Goal: Information Seeking & Learning: Learn about a topic

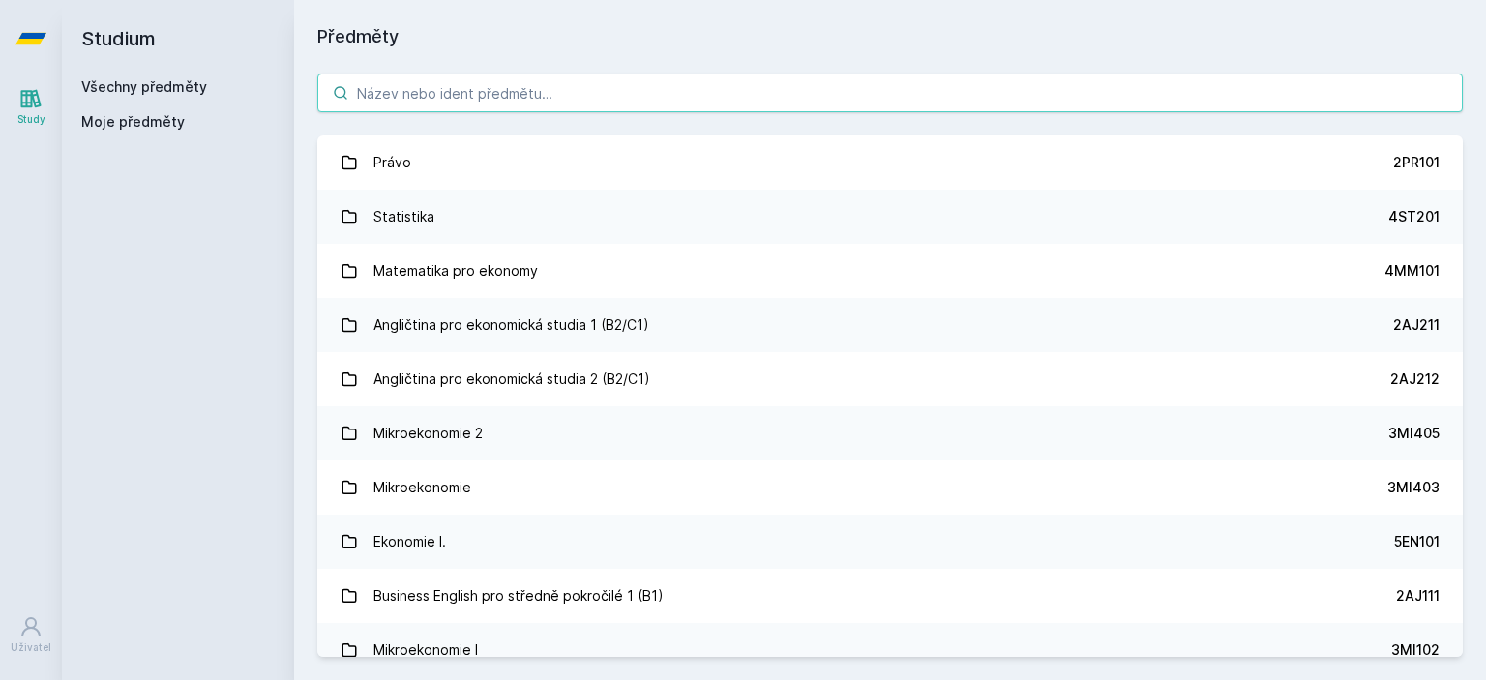
click at [528, 107] on input "search" at bounding box center [889, 93] width 1145 height 39
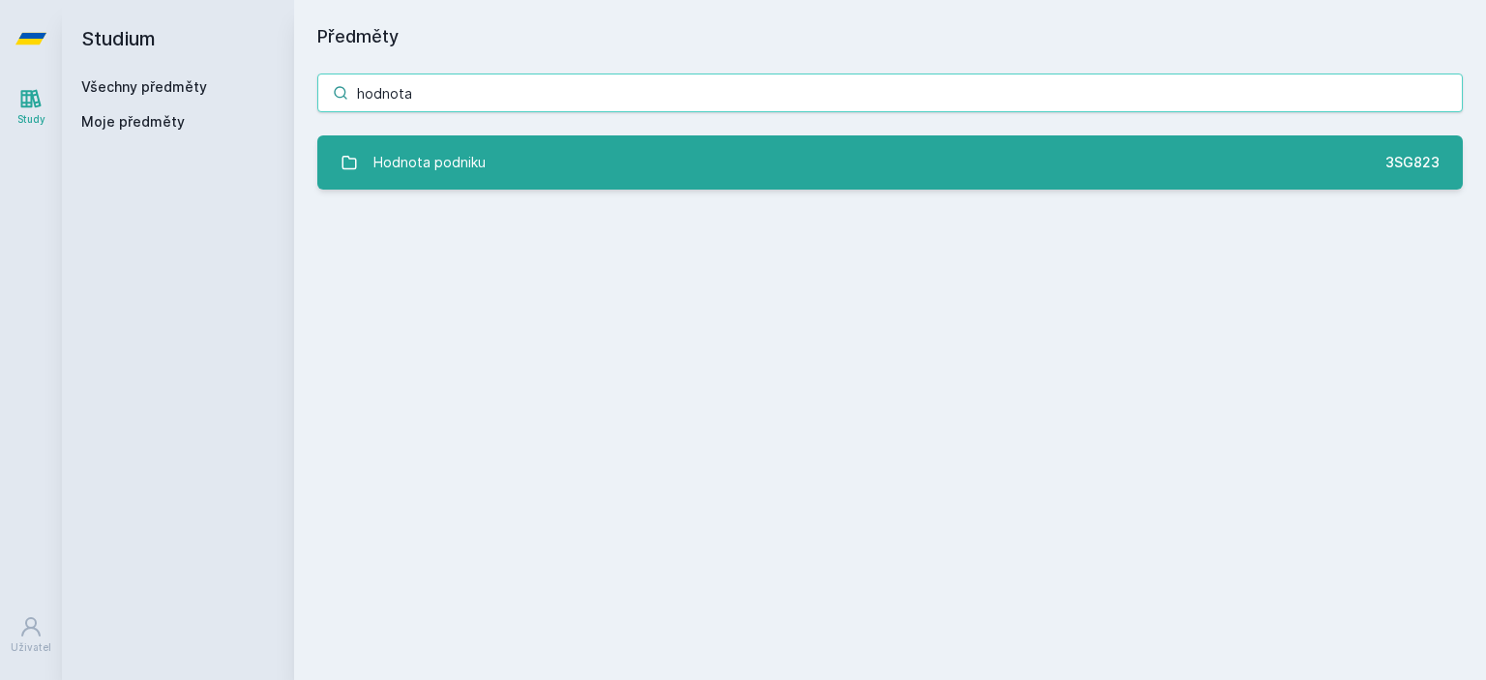
type input "hodnota"
click at [786, 170] on link "Hodnota podniku 3SG823" at bounding box center [889, 162] width 1145 height 54
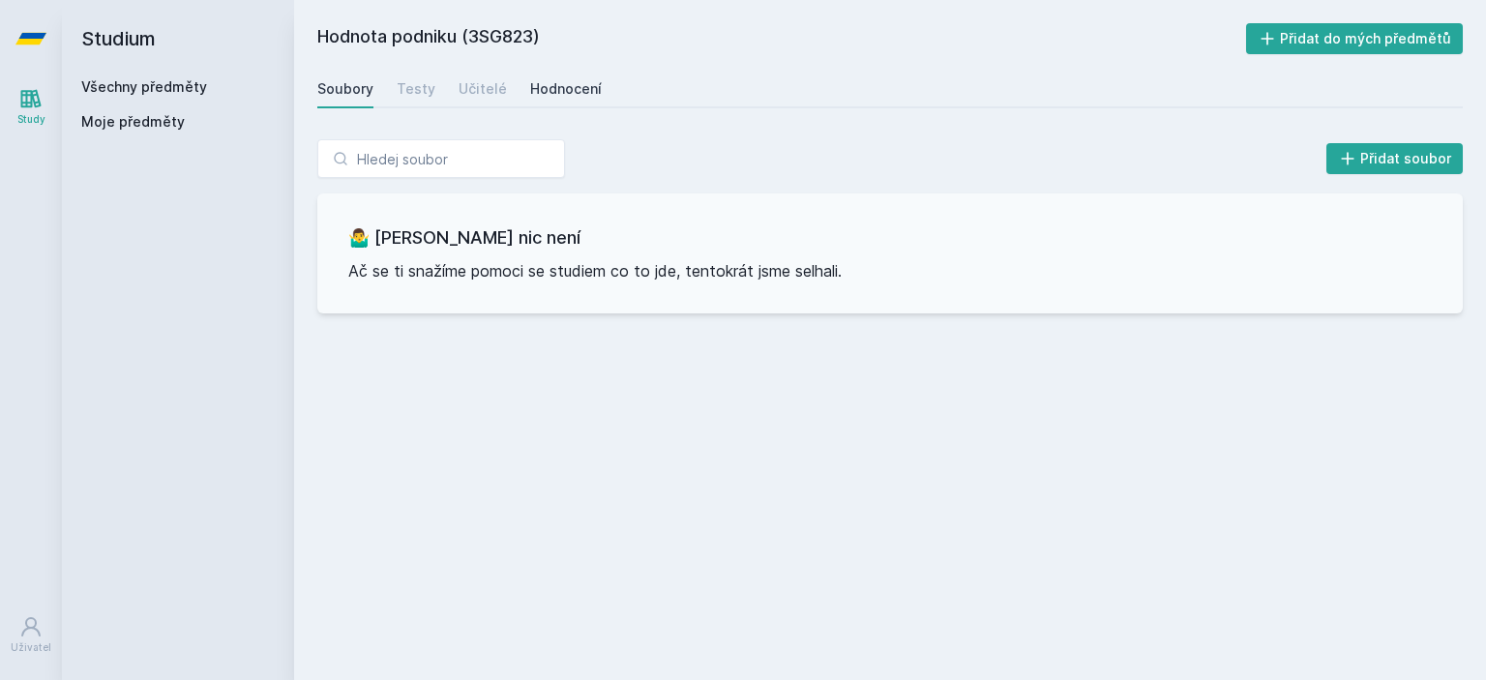
click at [536, 92] on div "Hodnocení" at bounding box center [566, 88] width 72 height 19
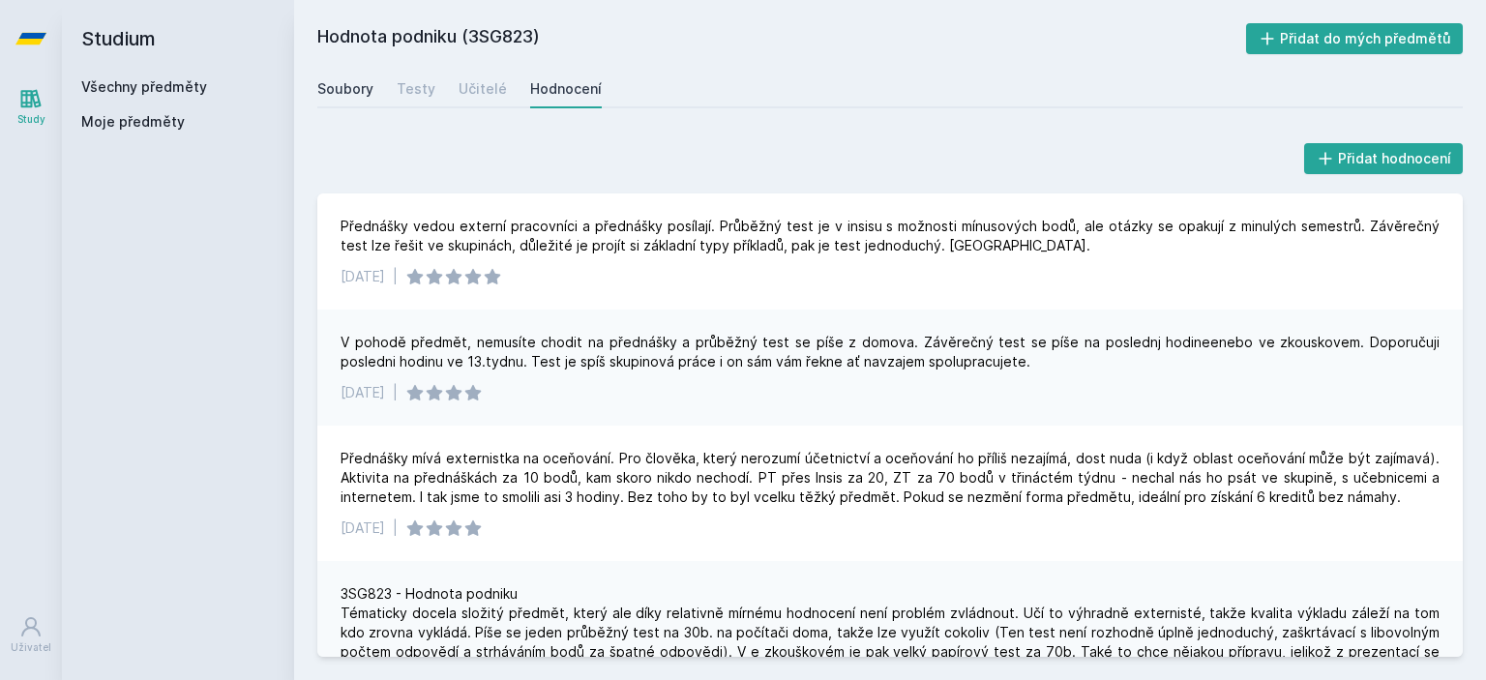
click at [344, 93] on div "Soubory" at bounding box center [345, 88] width 56 height 19
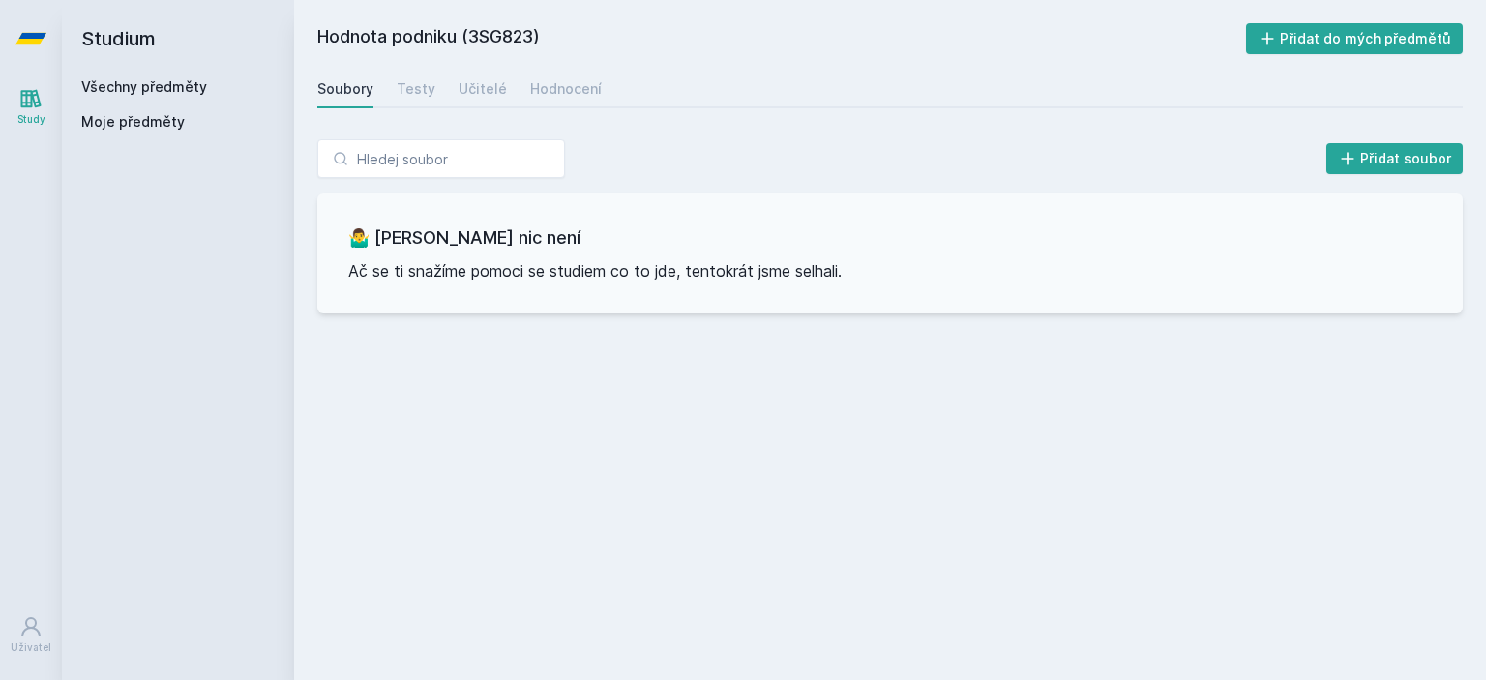
click at [23, 19] on icon at bounding box center [30, 38] width 31 height 77
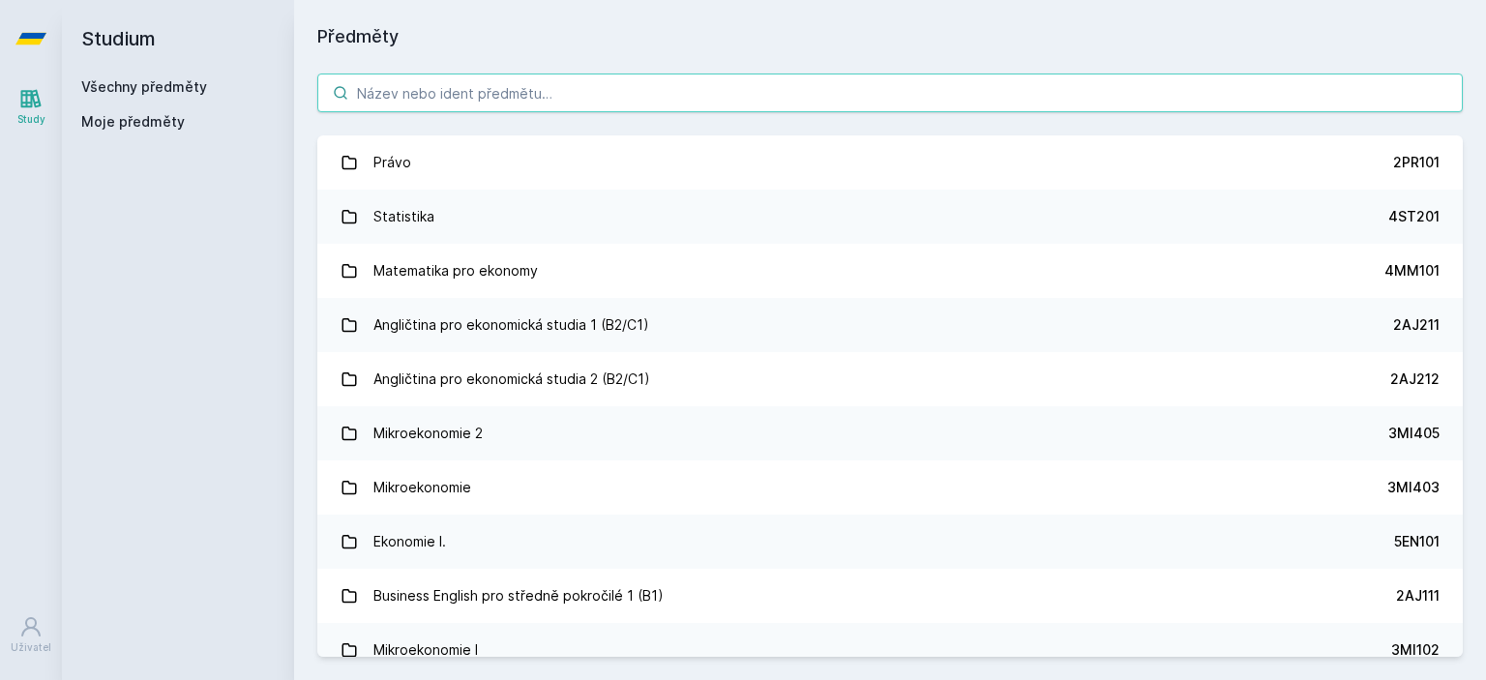
click at [473, 80] on input "search" at bounding box center [889, 93] width 1145 height 39
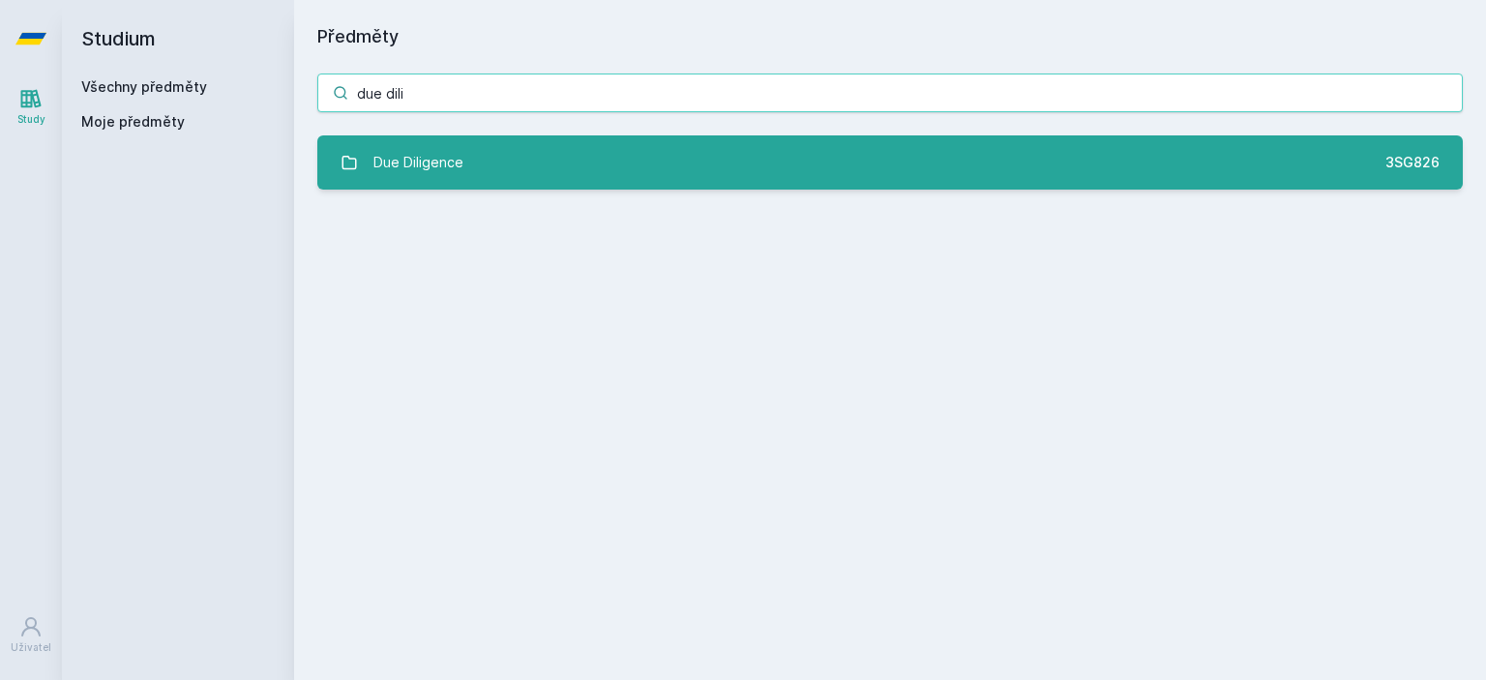
type input "due dili"
click at [391, 169] on div "Due Diligence" at bounding box center [418, 162] width 90 height 39
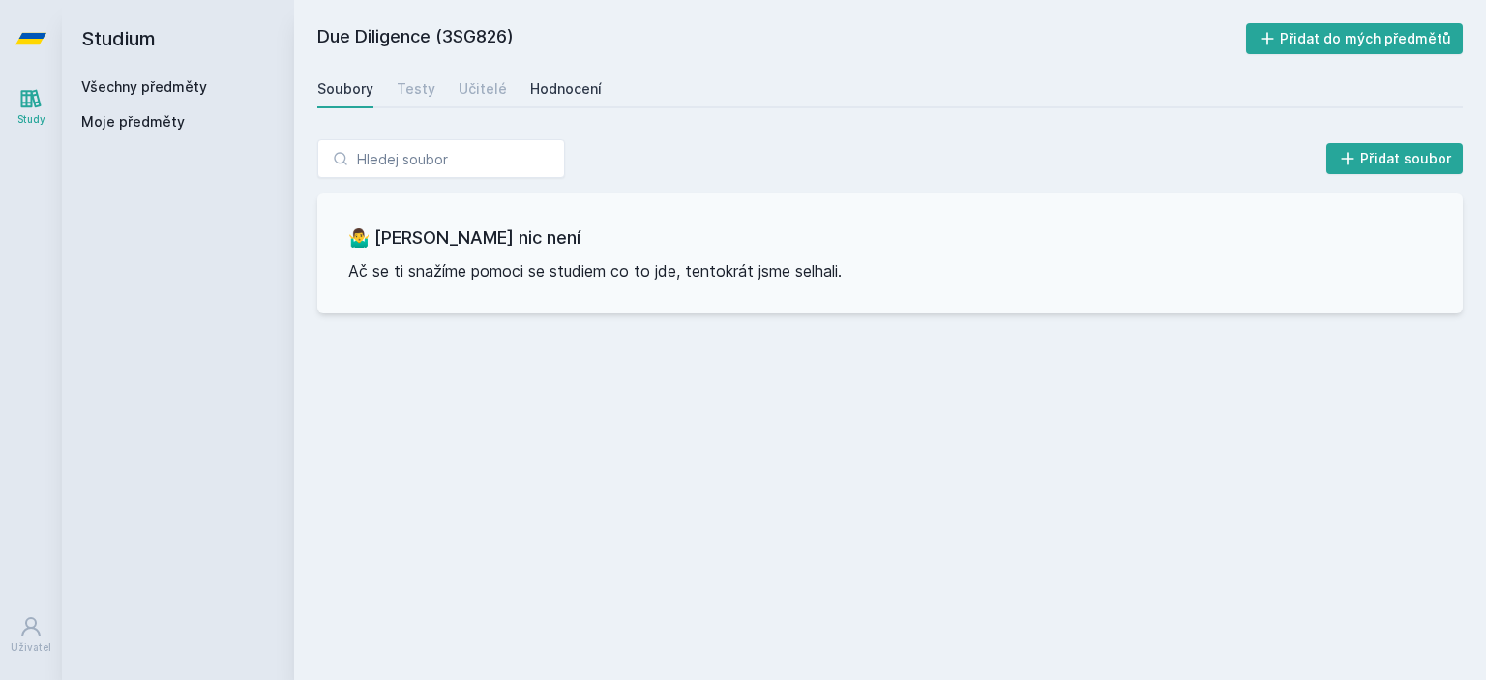
click at [576, 90] on div "Hodnocení" at bounding box center [566, 88] width 72 height 19
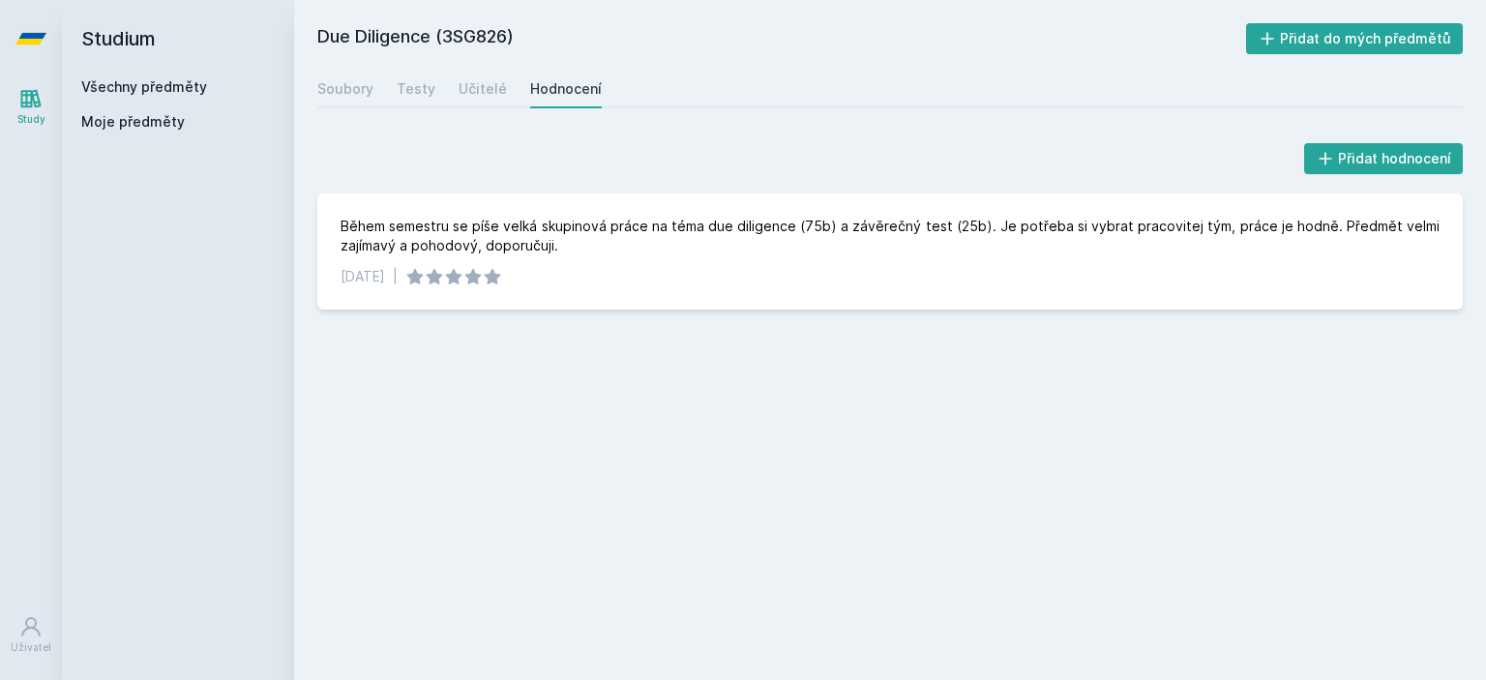
click at [27, 21] on icon at bounding box center [30, 38] width 31 height 77
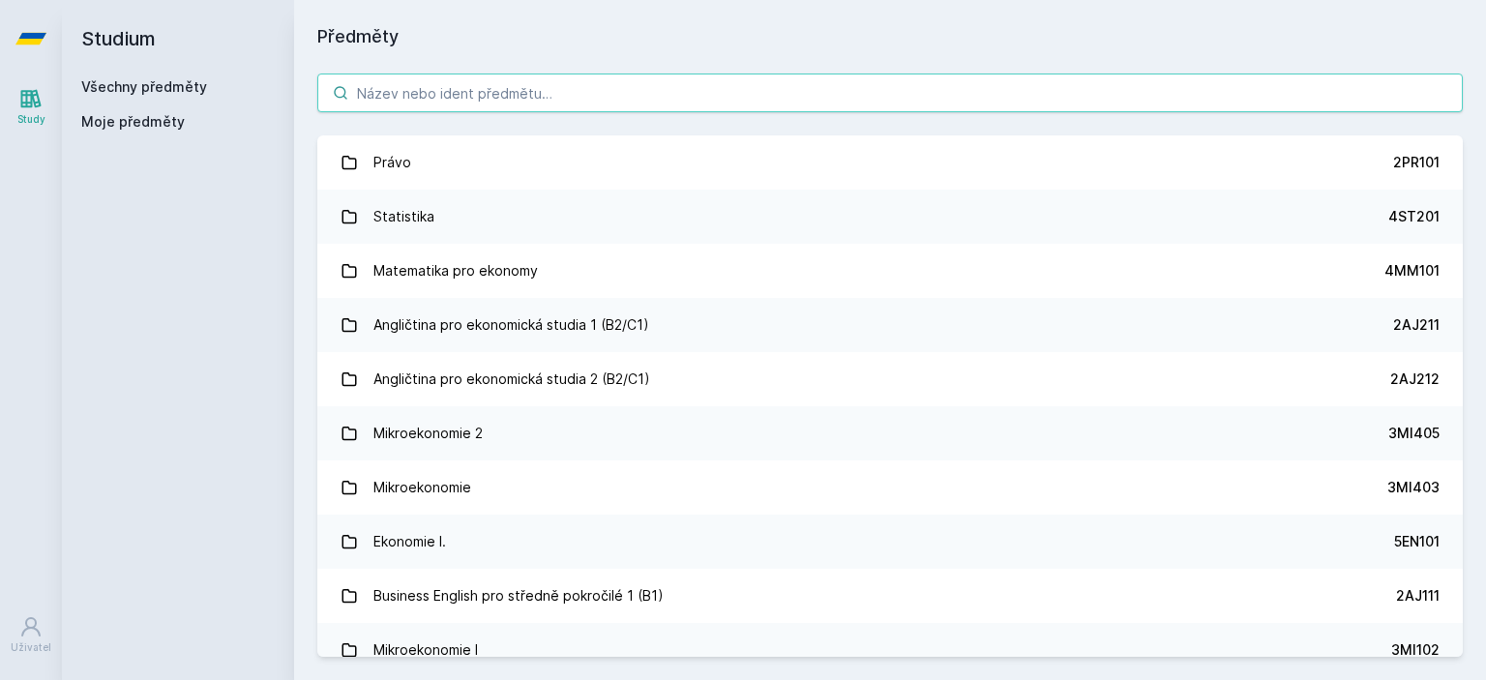
click at [480, 92] on input "search" at bounding box center [889, 93] width 1145 height 39
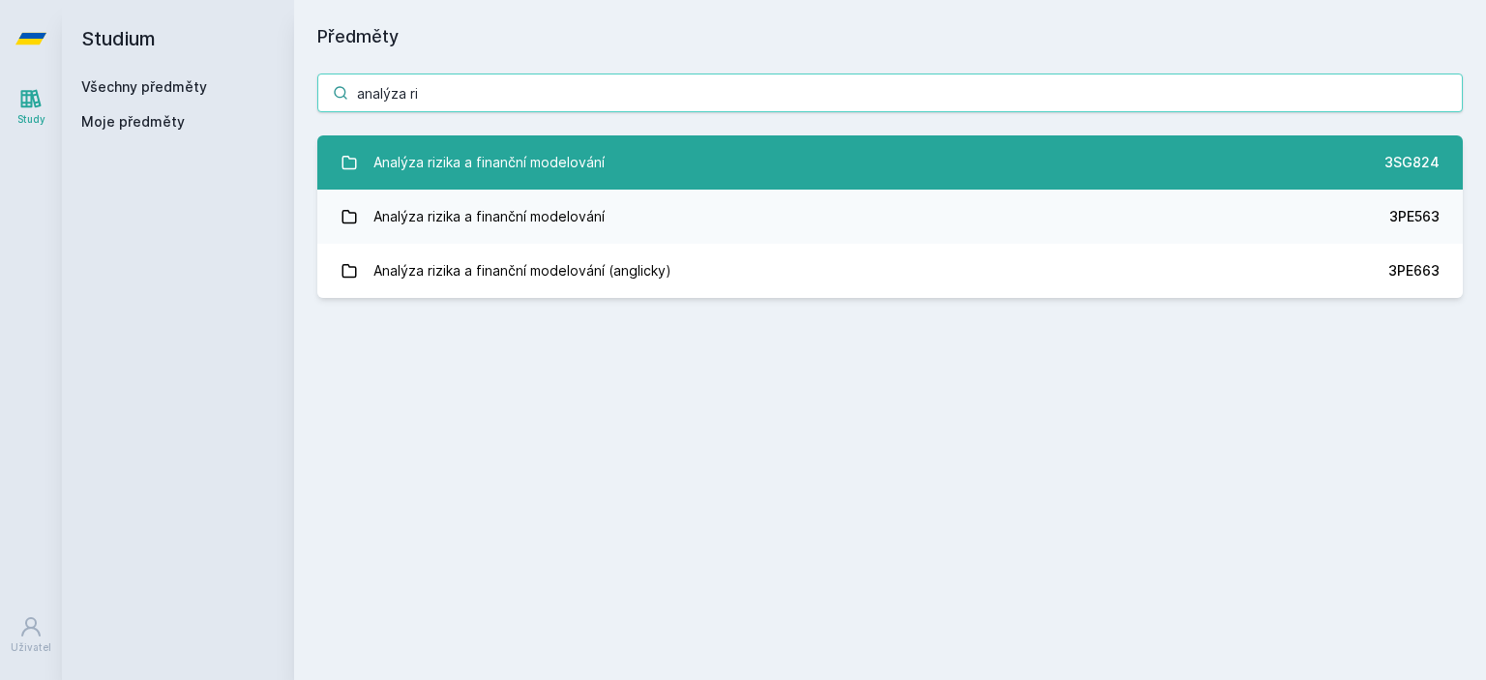
type input "analýza ri"
click at [489, 161] on div "Analýza rizika a finanční modelování" at bounding box center [488, 162] width 231 height 39
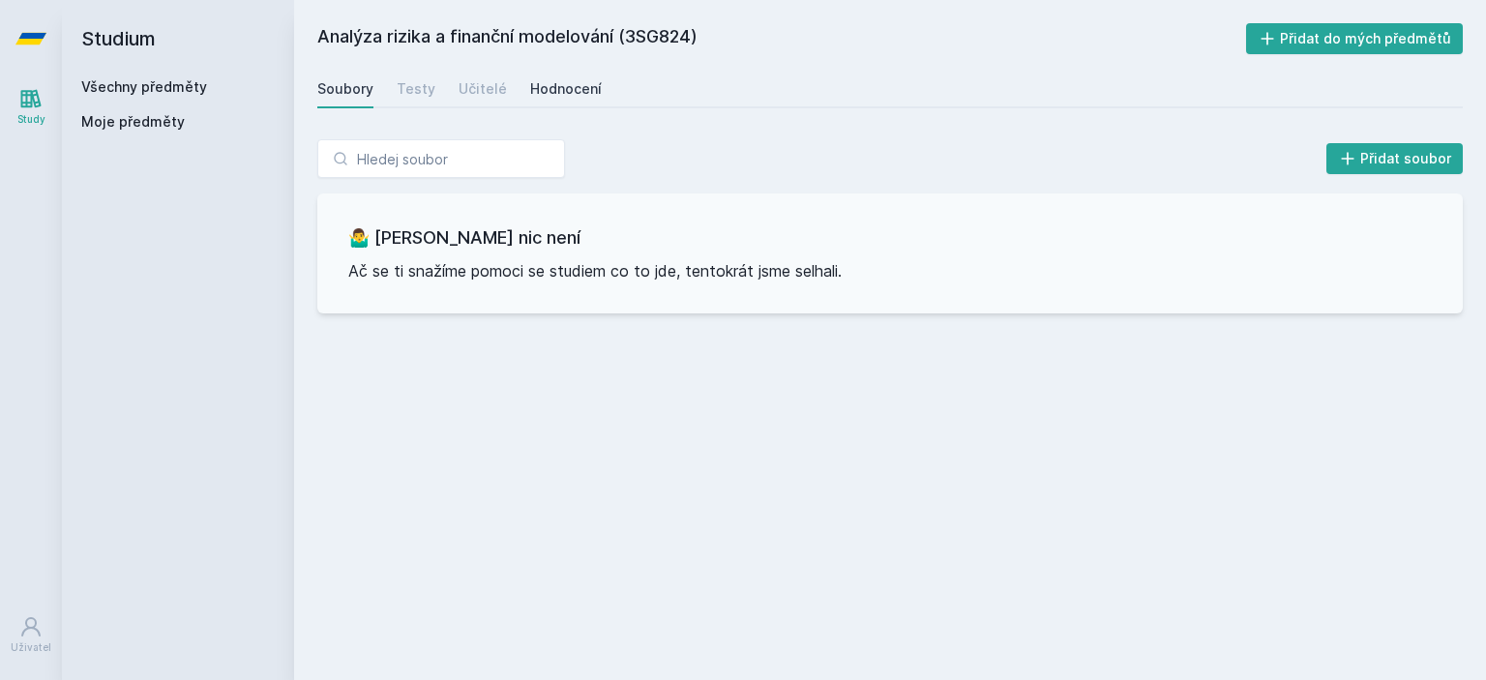
click at [545, 89] on div "Hodnocení" at bounding box center [566, 88] width 72 height 19
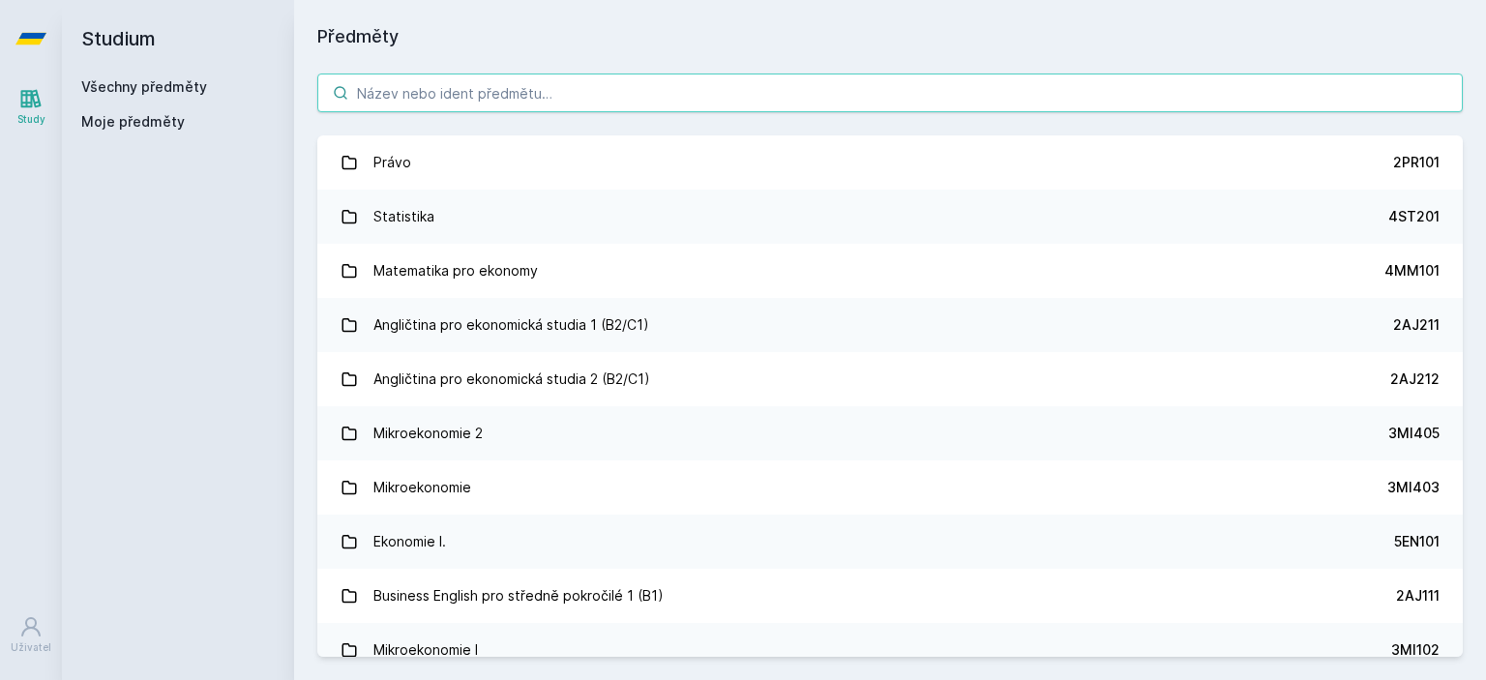
click at [455, 103] on input "search" at bounding box center [889, 93] width 1145 height 39
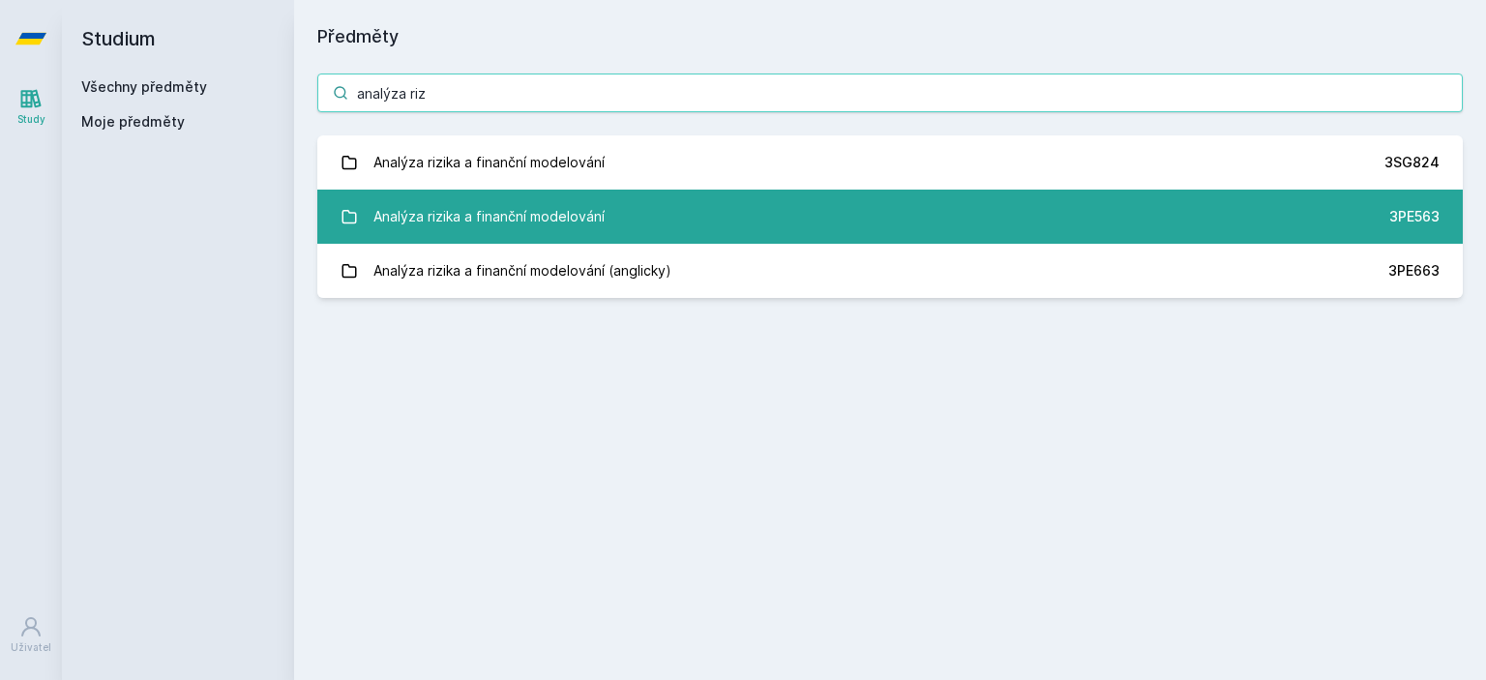
type input "analýza riz"
click at [505, 213] on div "Analýza rizika a finanční modelování" at bounding box center [488, 216] width 231 height 39
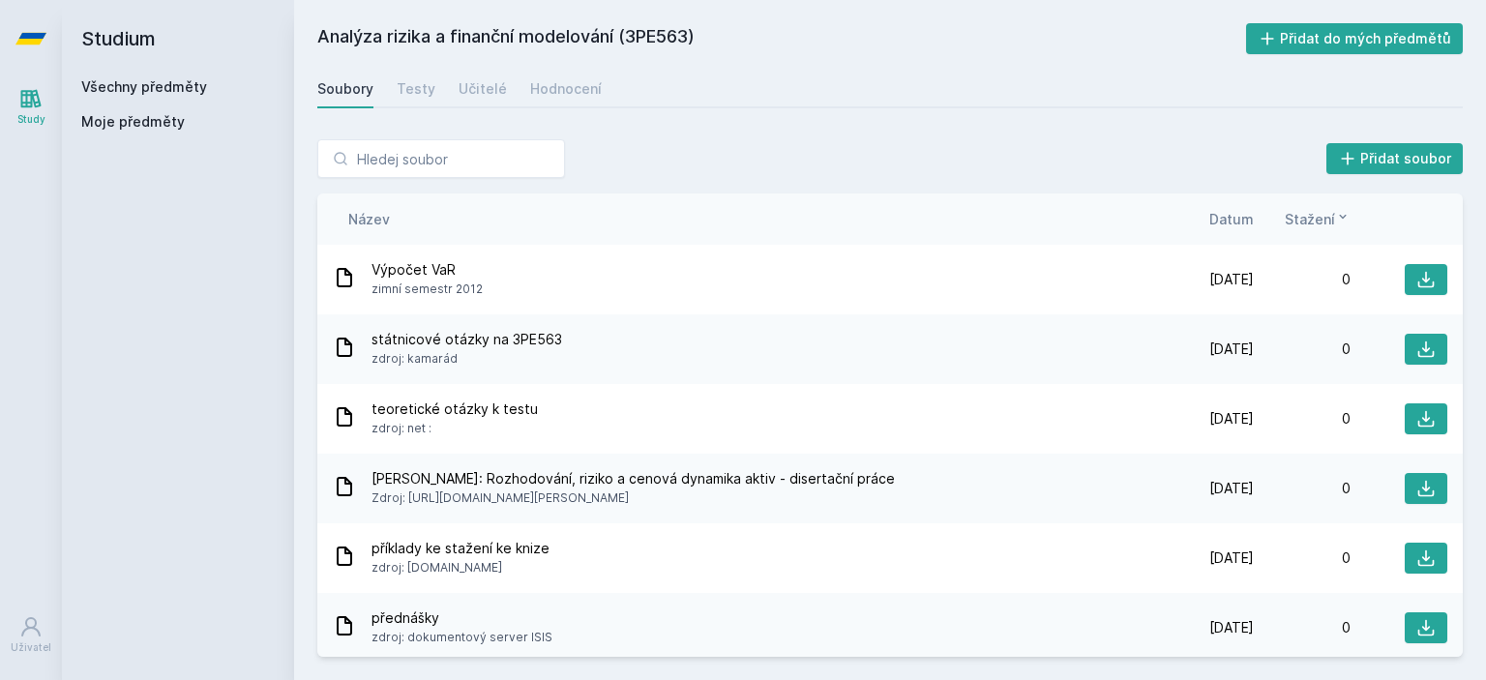
click at [1251, 212] on span "Datum" at bounding box center [1231, 219] width 44 height 20
click at [1240, 215] on icon at bounding box center [1245, 216] width 15 height 15
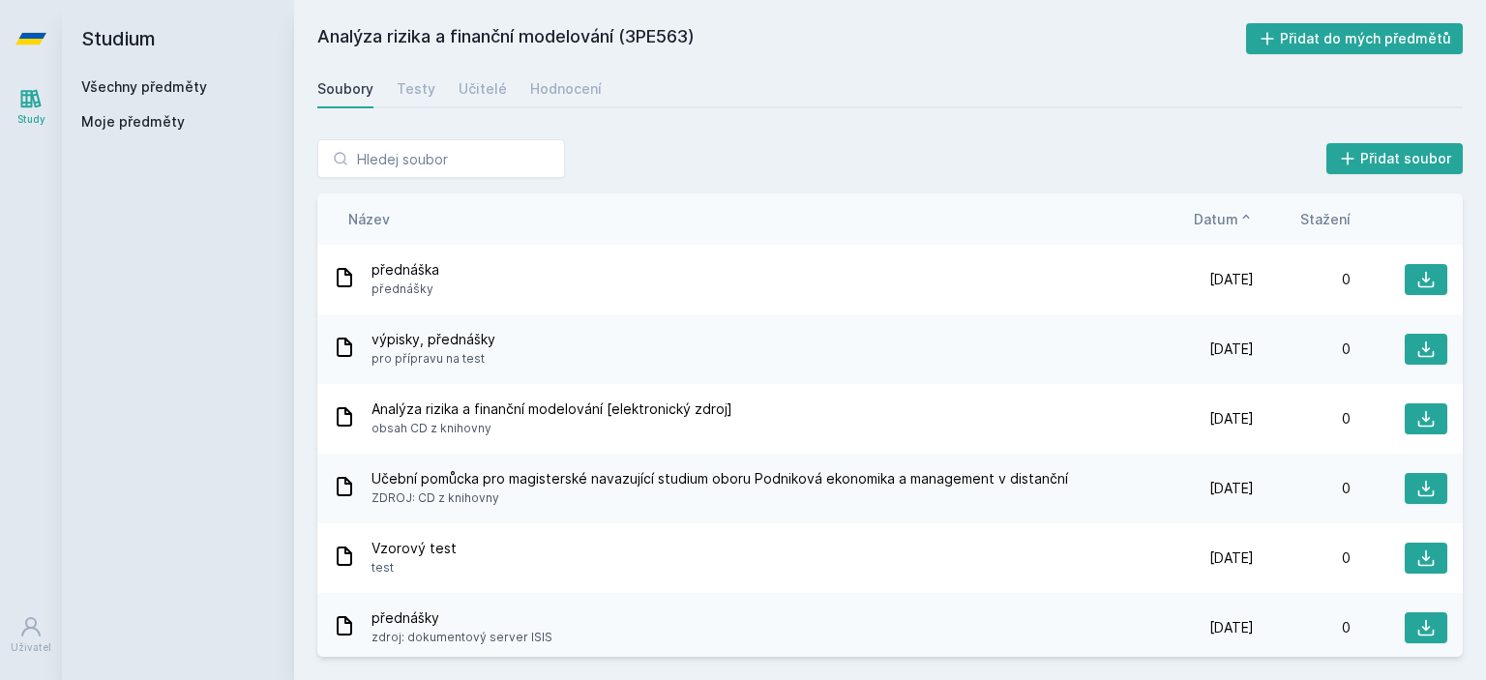
click at [1240, 215] on icon at bounding box center [1245, 216] width 15 height 15
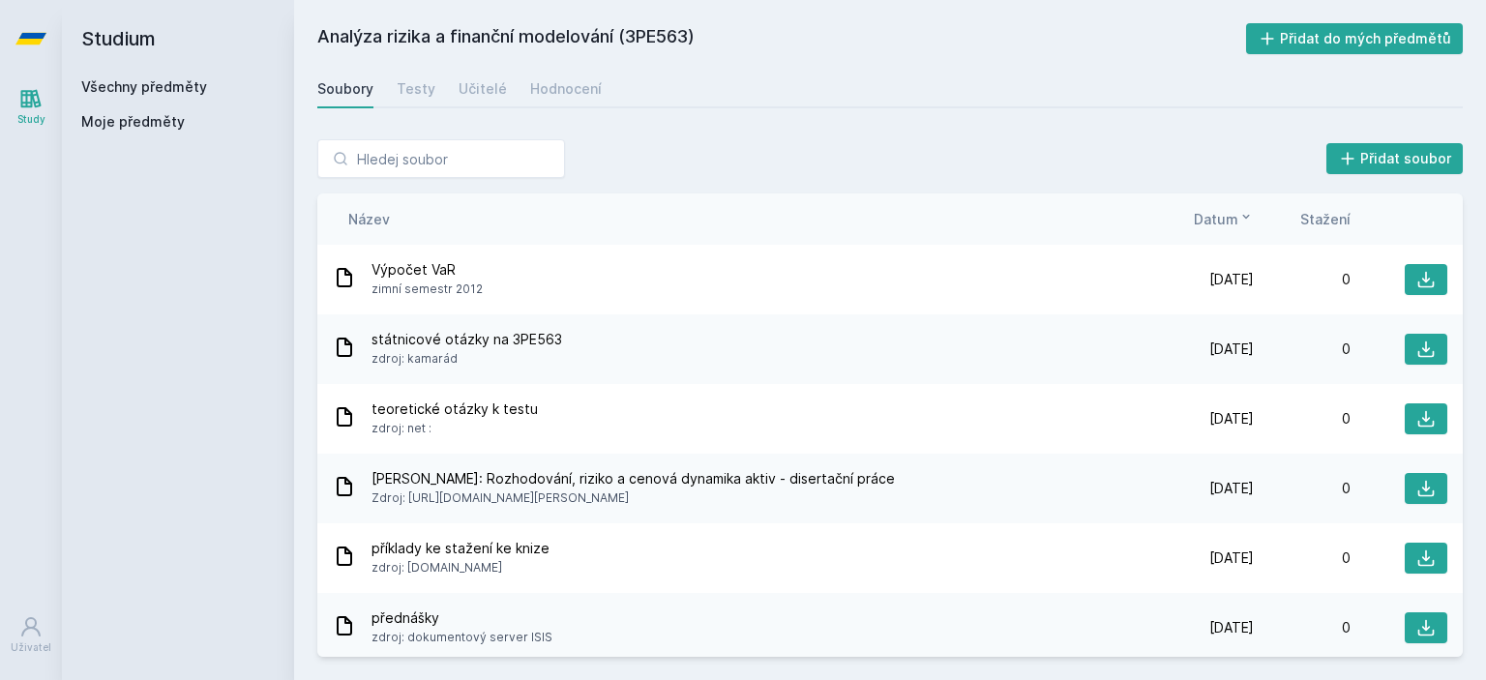
scroll to position [97, 0]
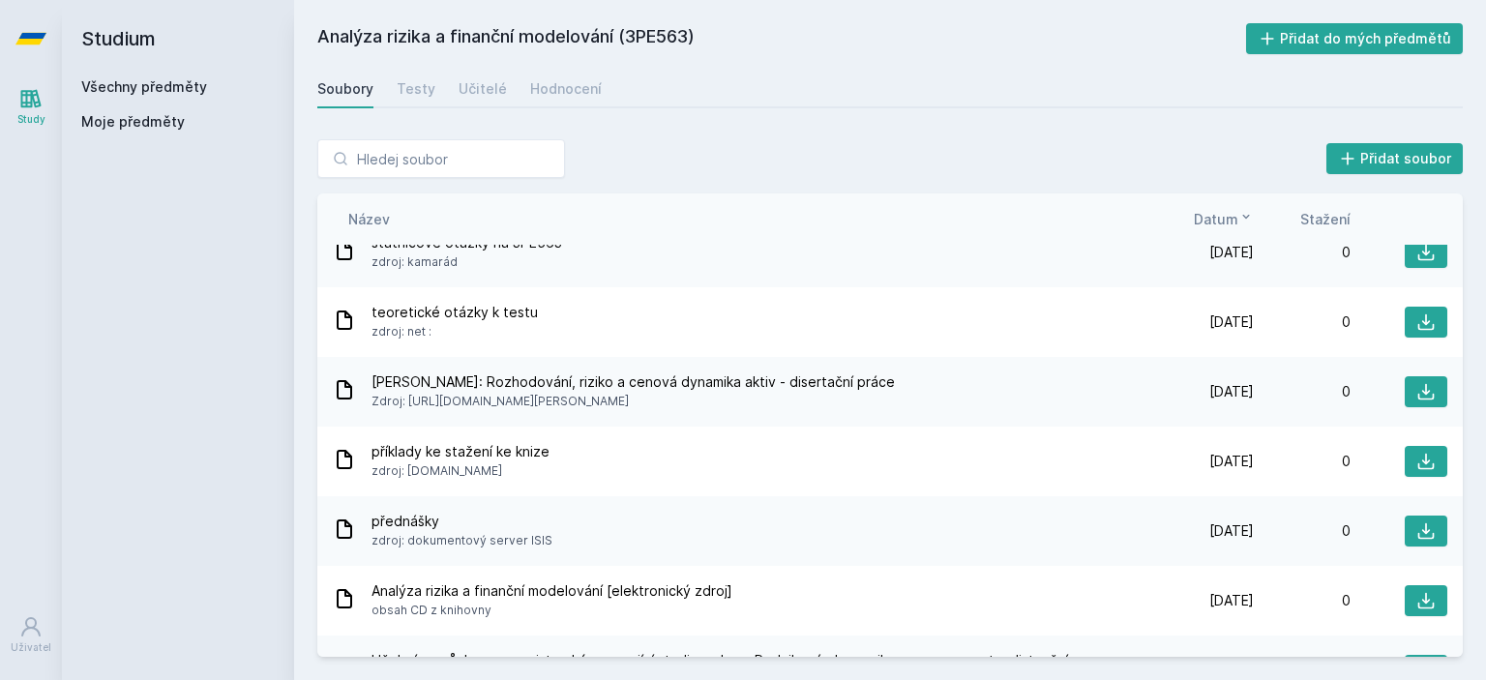
click at [31, 18] on icon at bounding box center [30, 38] width 31 height 77
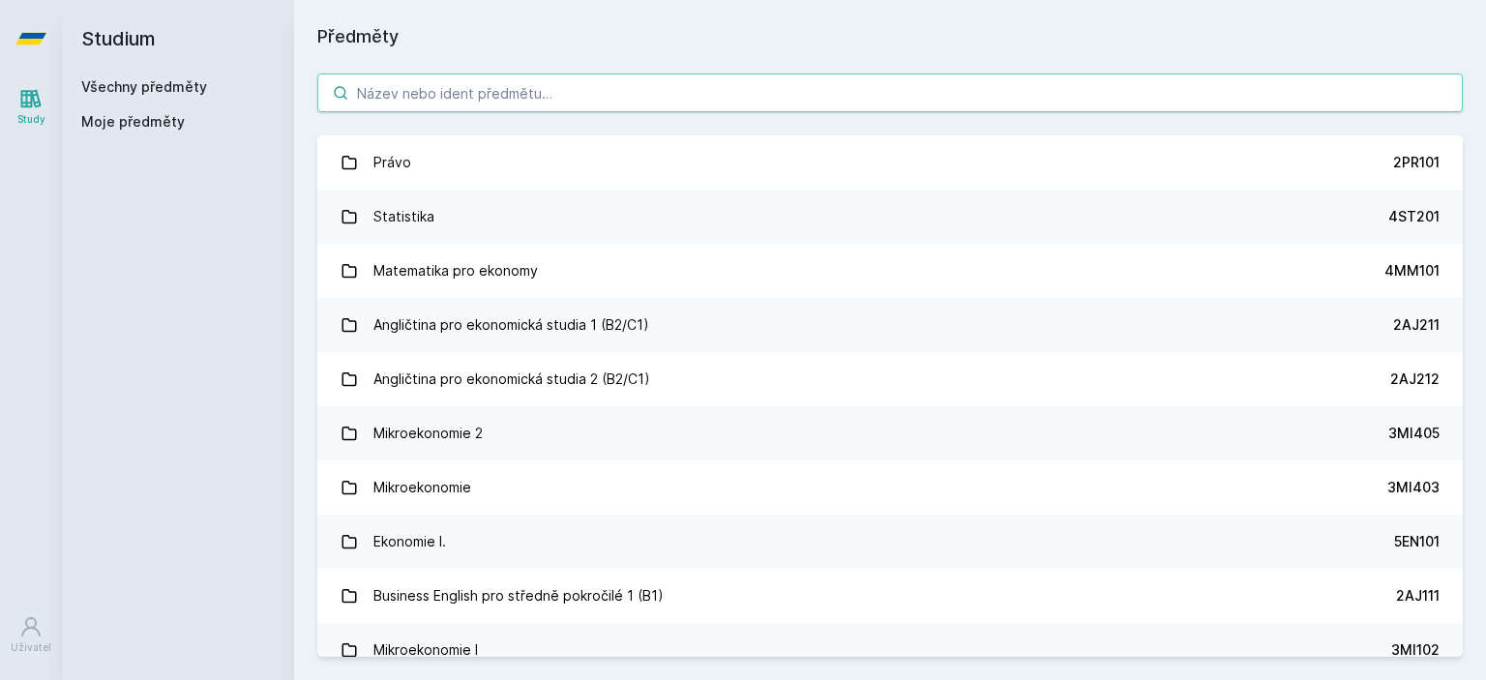
click at [406, 96] on input "search" at bounding box center [889, 93] width 1145 height 39
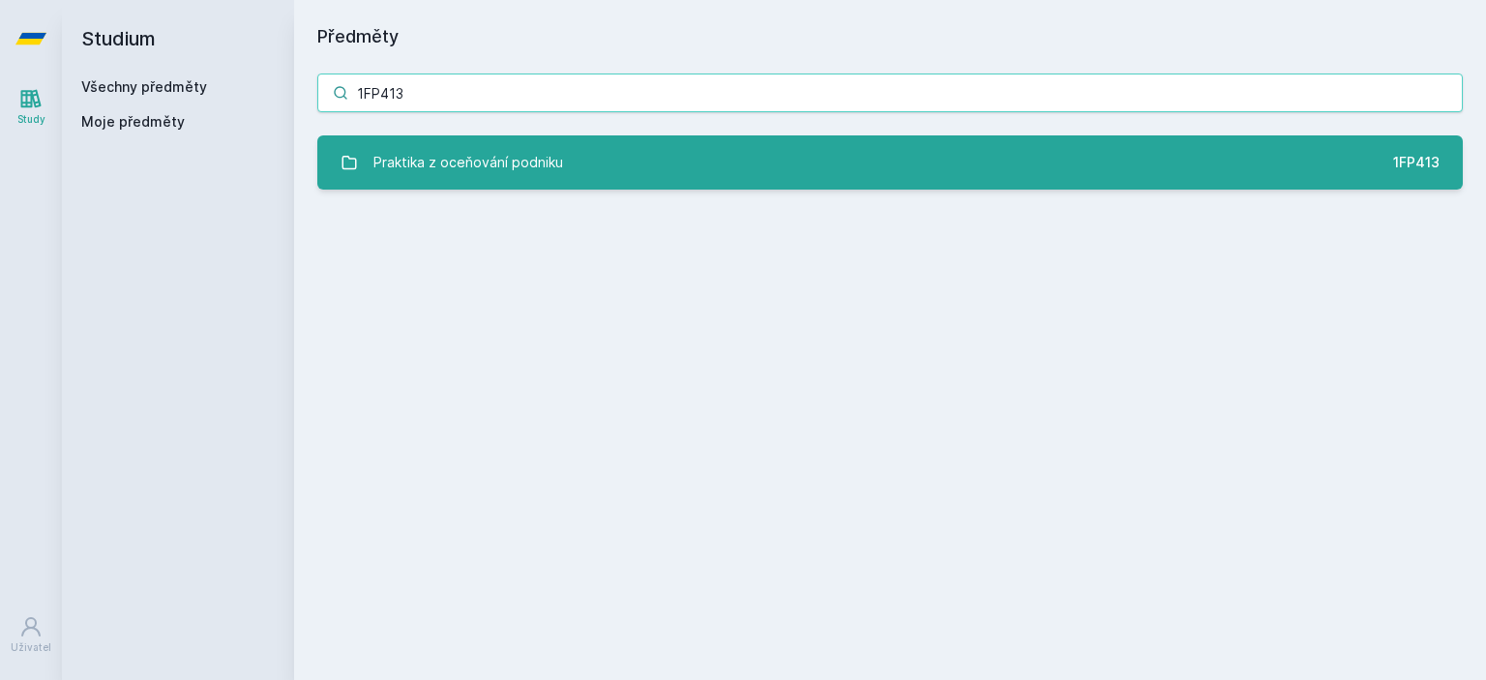
type input "1FP413"
click at [437, 169] on div "Praktika z oceňování podniku" at bounding box center [468, 162] width 190 height 39
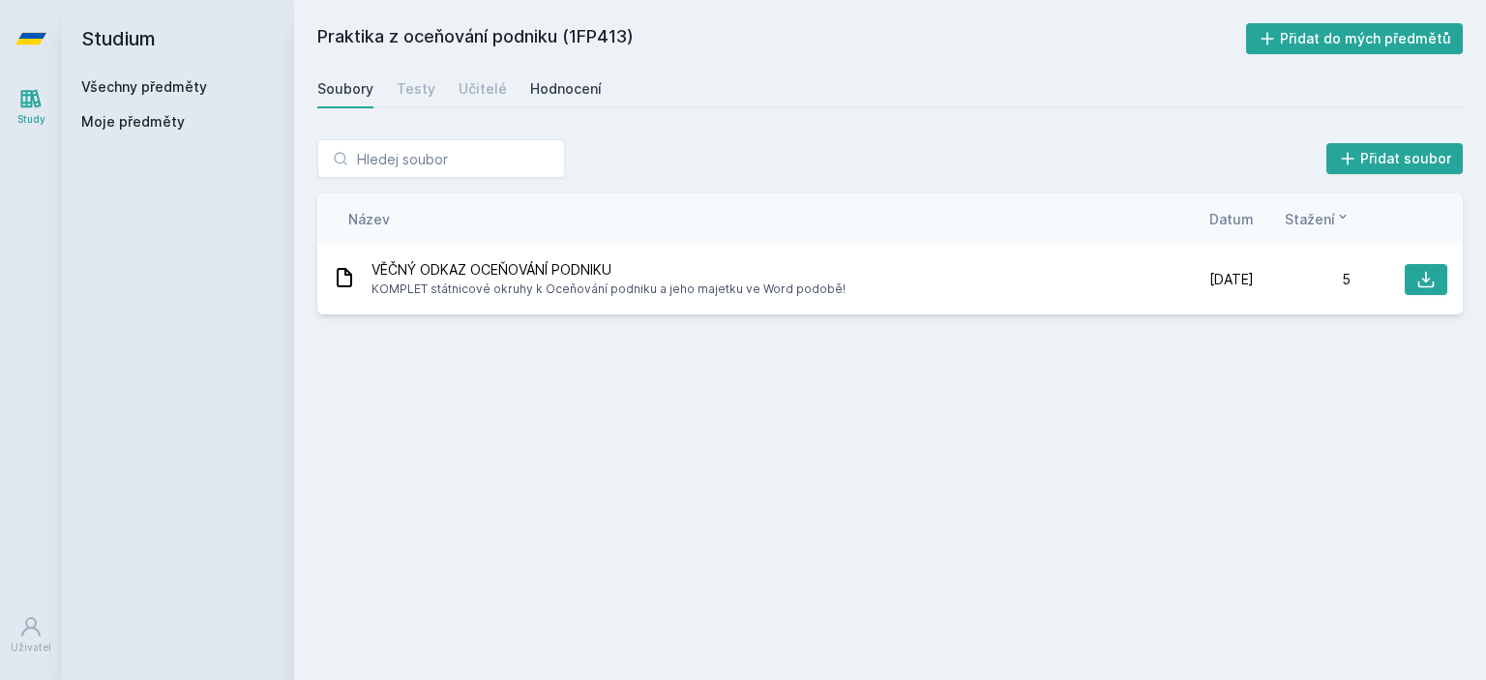
click at [577, 82] on div "Hodnocení" at bounding box center [566, 88] width 72 height 19
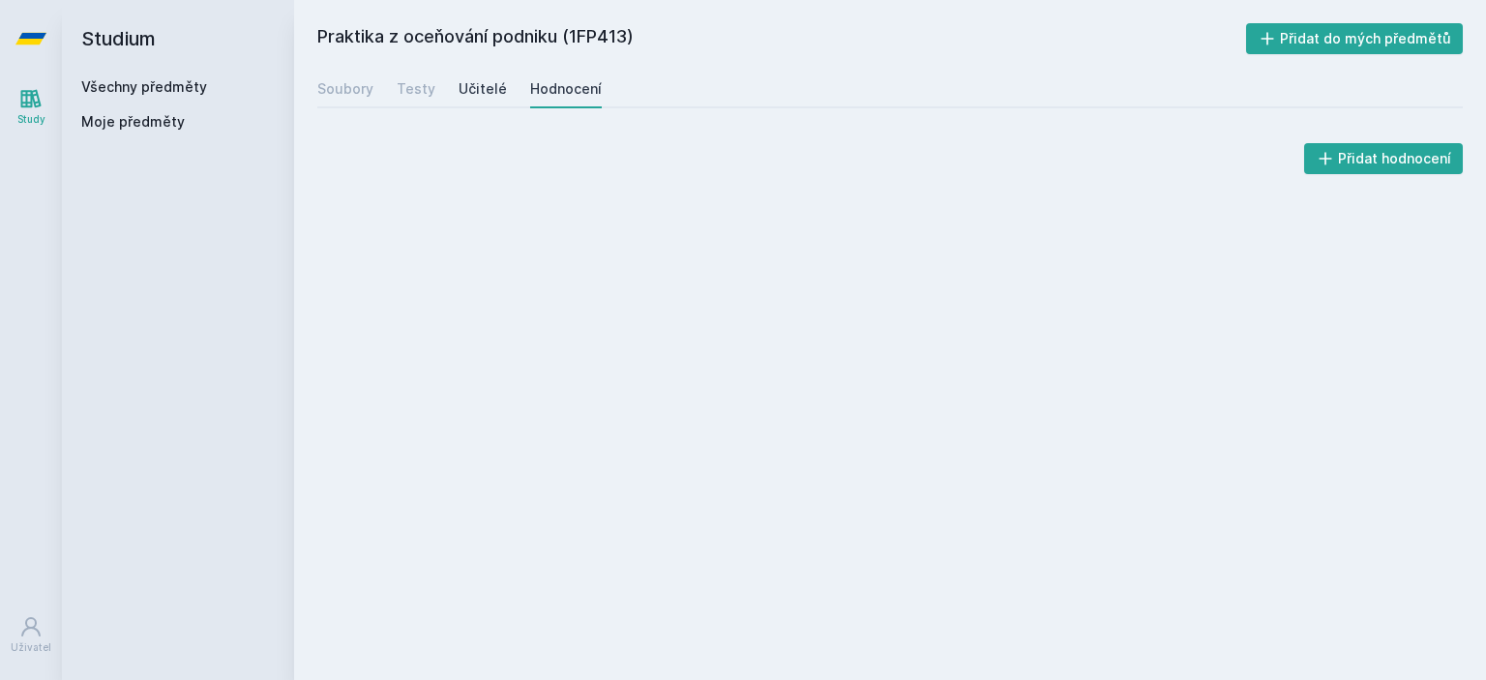
click at [477, 92] on div "Učitelé" at bounding box center [482, 88] width 48 height 19
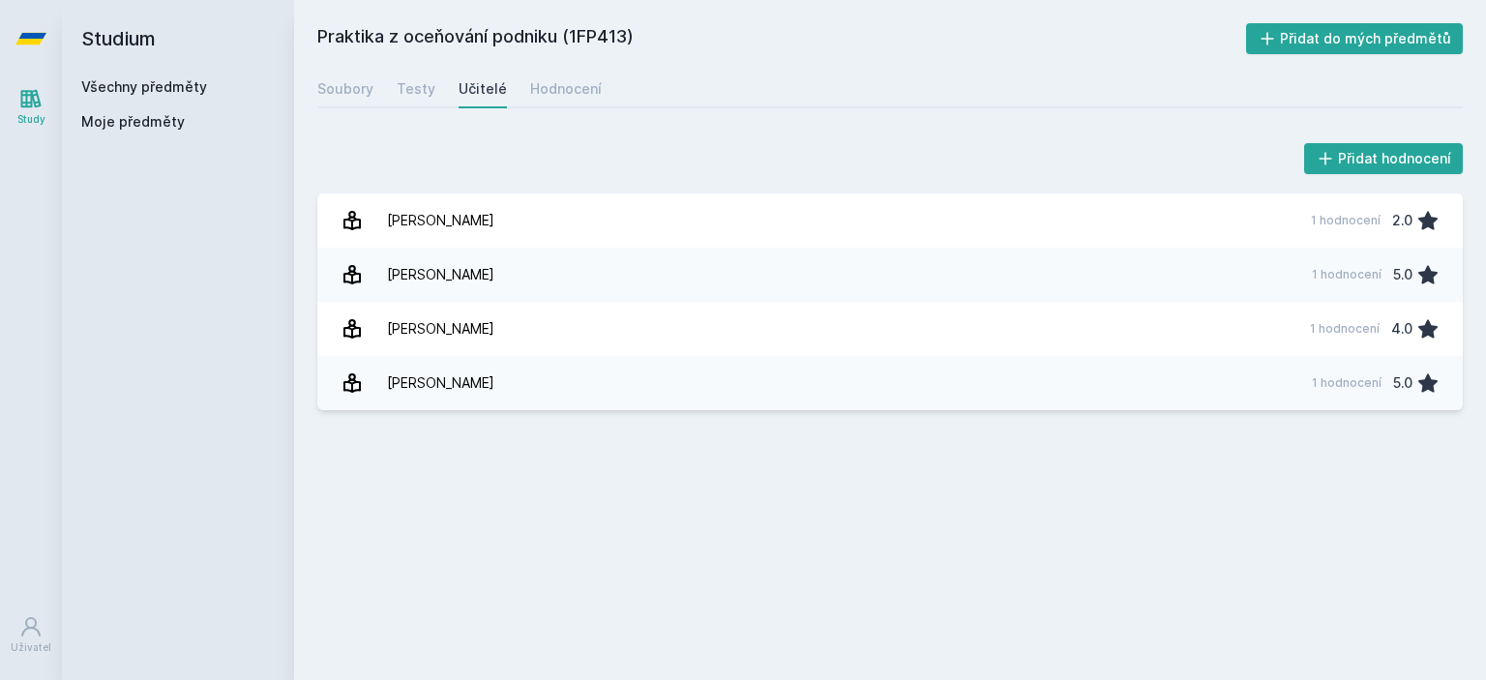
click at [382, 103] on div "Soubory Testy Učitelé Hodnocení" at bounding box center [889, 89] width 1145 height 39
click at [351, 100] on link "Soubory" at bounding box center [345, 89] width 56 height 39
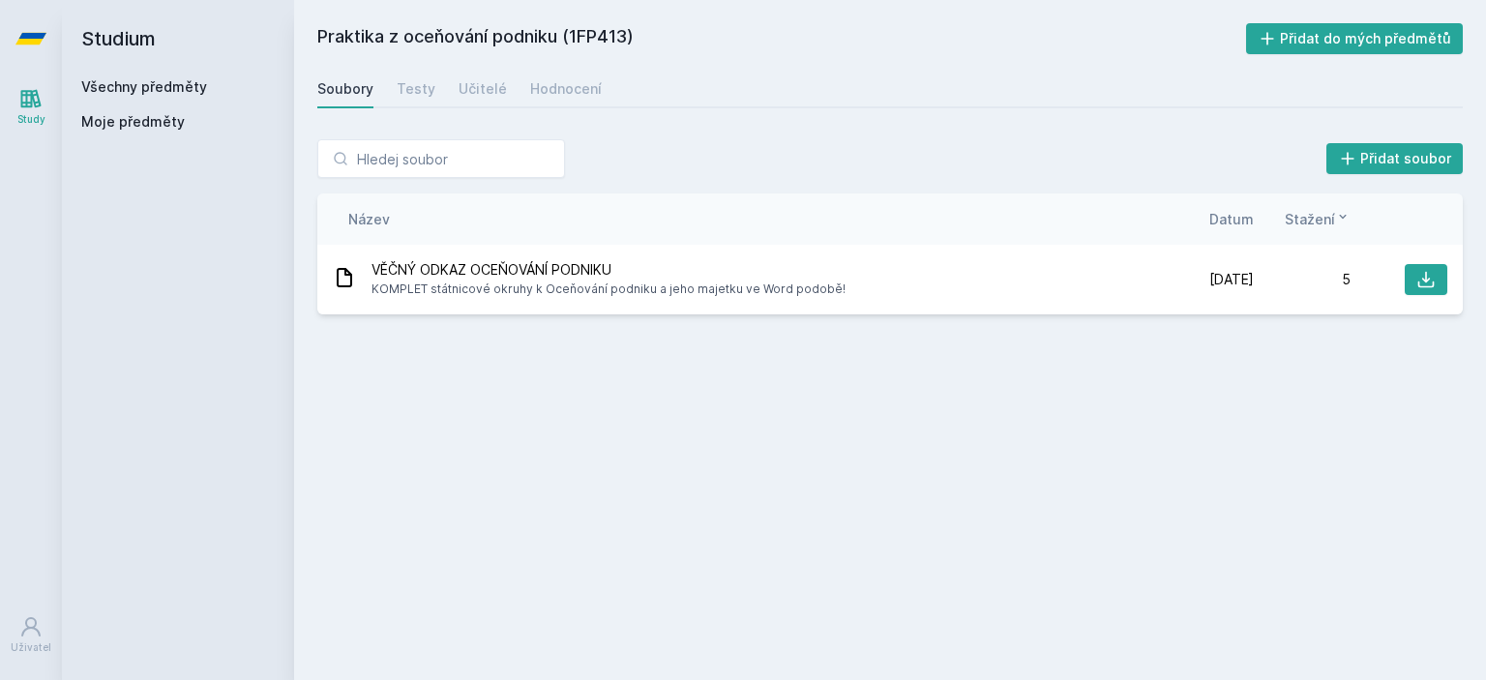
click at [430, 75] on div "Soubory Testy Učitelé Hodnocení" at bounding box center [889, 89] width 1145 height 39
click at [489, 91] on div "Učitelé" at bounding box center [482, 88] width 48 height 19
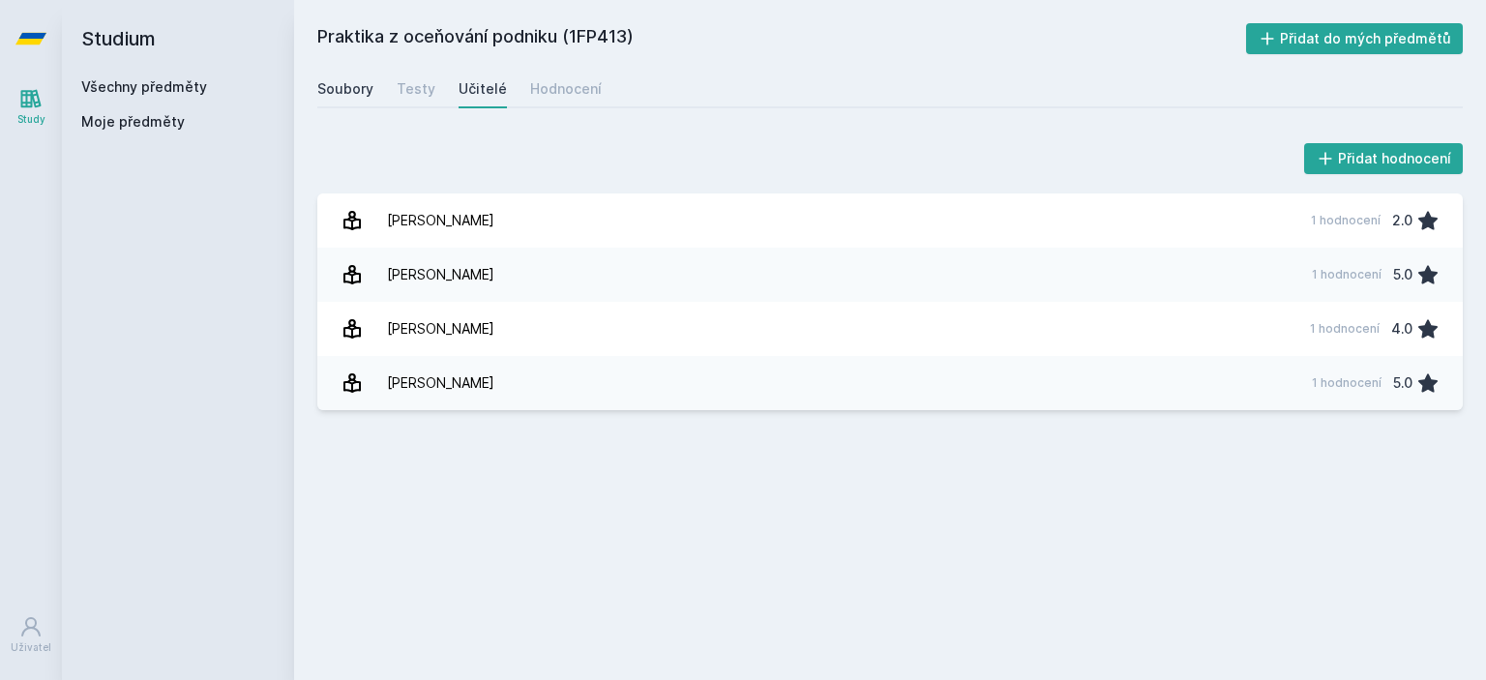
drag, startPoint x: 312, startPoint y: 104, endPoint x: 334, endPoint y: 89, distance: 26.3
click at [318, 100] on div "Praktika z oceňování podniku (1FP413) Přidat do mých předmětů [GEOGRAPHIC_DATA]…" at bounding box center [890, 340] width 1192 height 680
click at [334, 89] on div "Soubory" at bounding box center [345, 88] width 56 height 19
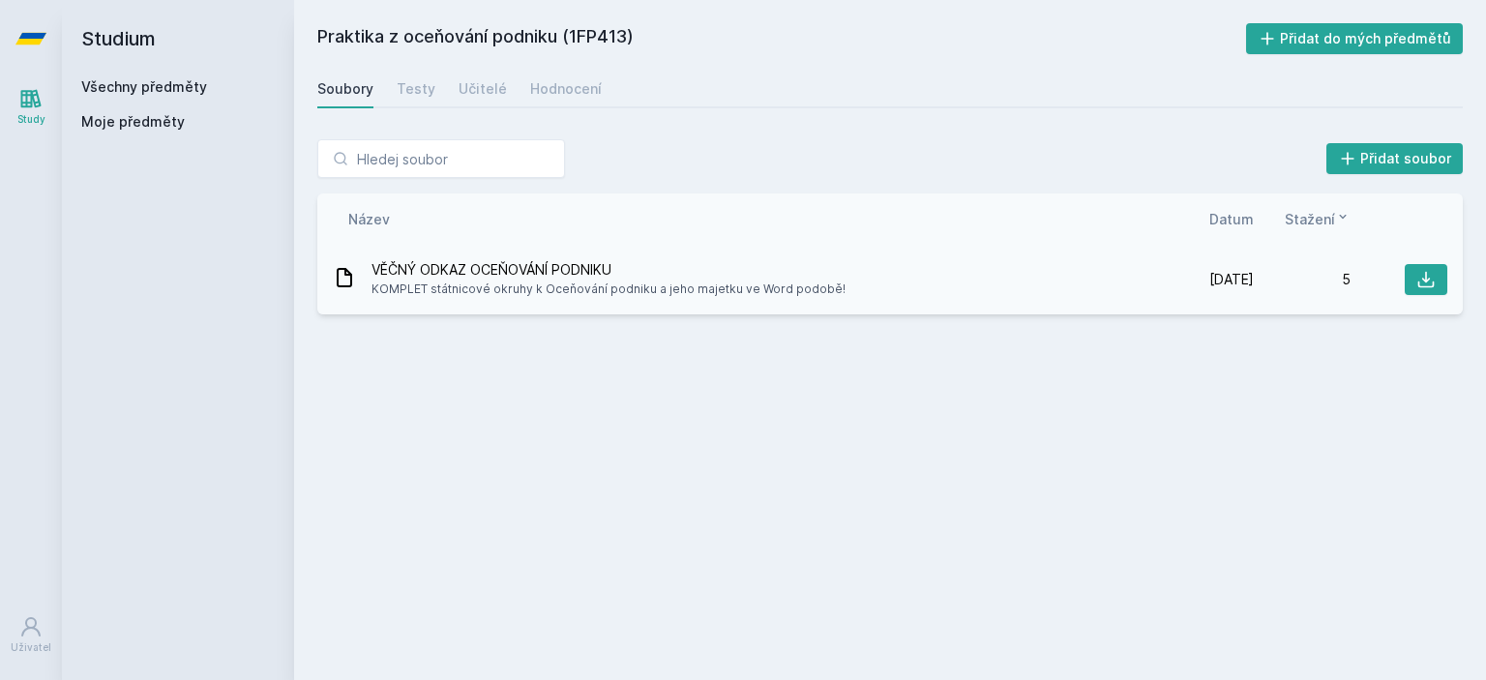
click at [414, 271] on span "VĚČNÝ ODKAZ OCEŇOVÁNÍ PODNIKU" at bounding box center [608, 269] width 474 height 19
click at [1416, 276] on icon at bounding box center [1425, 279] width 19 height 19
